Goal: Find specific page/section: Find specific page/section

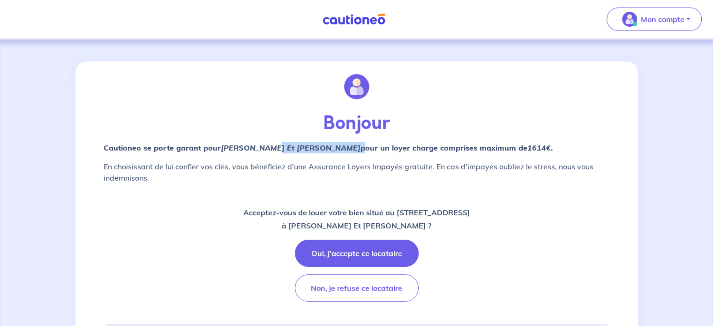
drag, startPoint x: 270, startPoint y: 146, endPoint x: 341, endPoint y: 149, distance: 70.9
click at [341, 149] on strong "Cautioneo se porte garant pour Axel CHEKLY Et Justine GONTIER  pour un loyer ch…" at bounding box center [328, 147] width 449 height 9
copy strong "Et Justine GONTIER"
